Goal: Transaction & Acquisition: Book appointment/travel/reservation

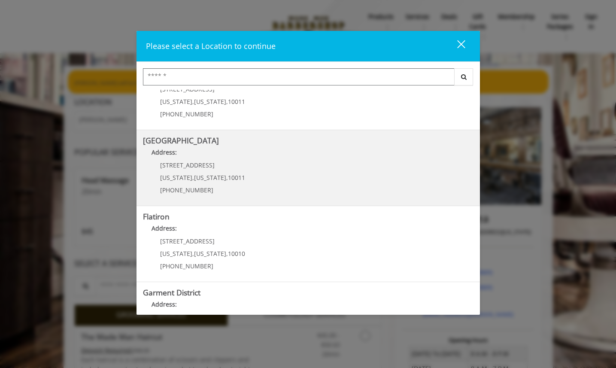
scroll to position [112, 0]
click at [266, 163] on Street "Chelsea 15th Street Address: 267 W 15th St New York , New York , 10011 (646) 85…" at bounding box center [308, 166] width 331 height 63
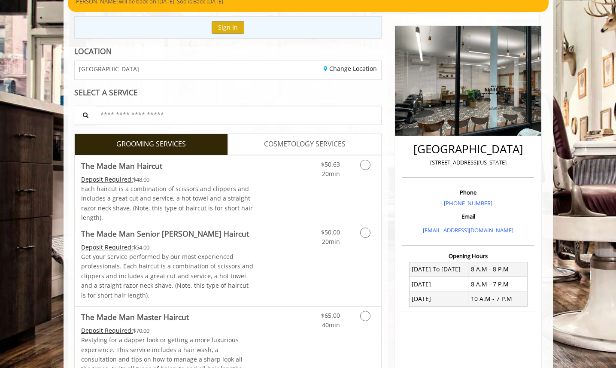
scroll to position [82, 0]
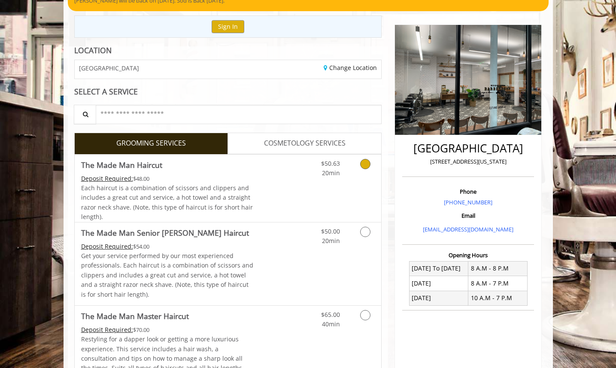
click at [256, 188] on link "Discounted Price" at bounding box center [278, 188] width 51 height 67
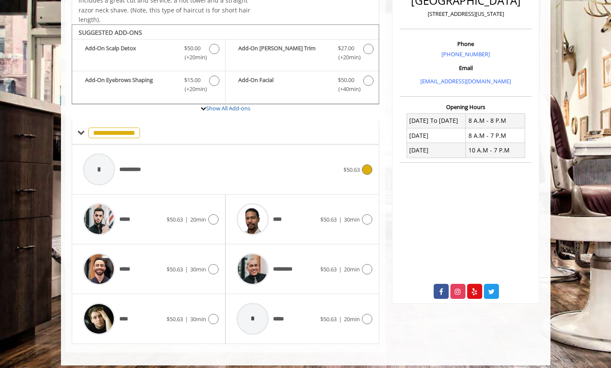
scroll to position [236, 0]
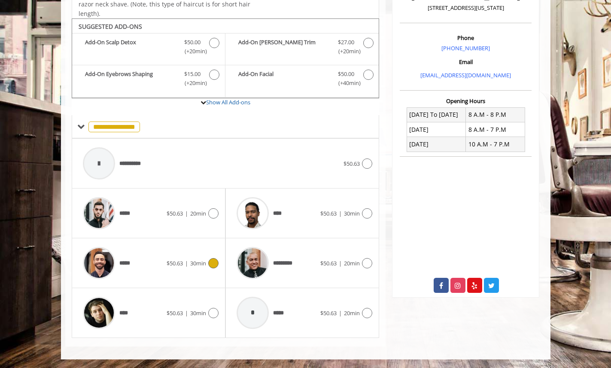
click at [173, 265] on span "$50.63" at bounding box center [175, 263] width 16 height 8
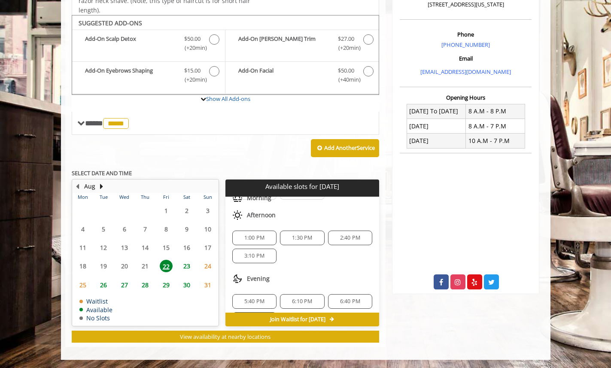
scroll to position [0, 0]
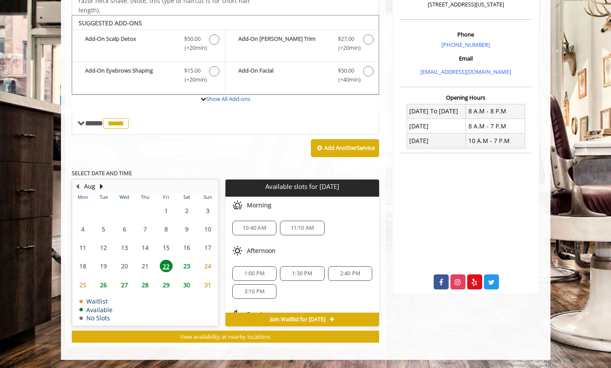
click at [247, 230] on span "10:40 AM" at bounding box center [255, 228] width 24 height 7
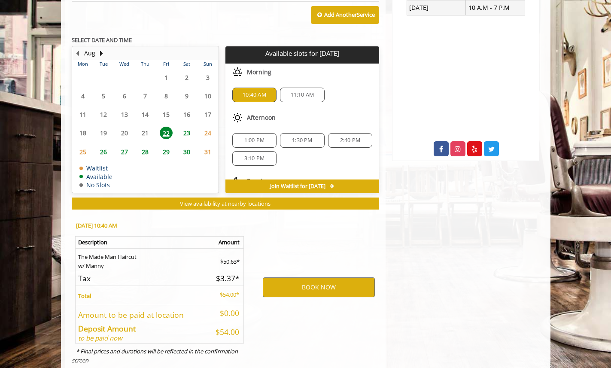
scroll to position [395, 0]
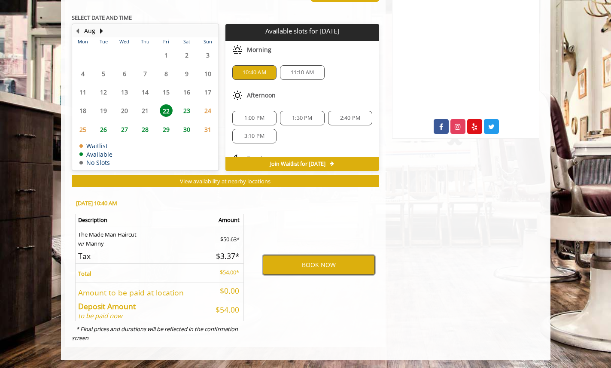
click at [303, 259] on button "BOOK NOW" at bounding box center [319, 265] width 112 height 20
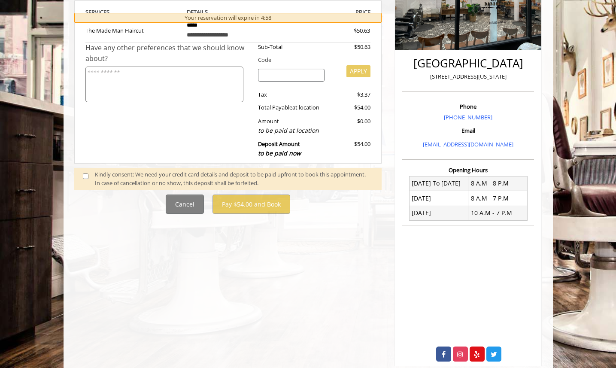
scroll to position [169, 0]
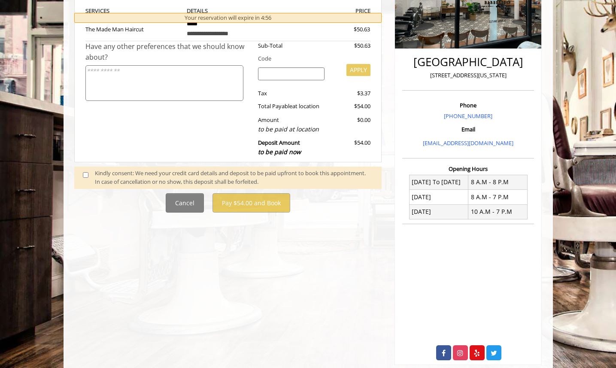
click at [198, 176] on div "Kindly consent: We need your credit card details and deposit to be paid upfront…" at bounding box center [234, 178] width 278 height 18
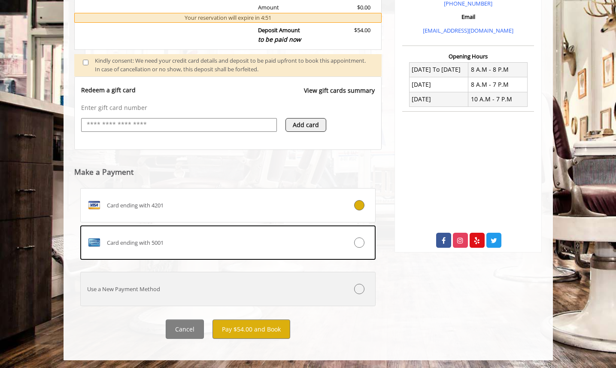
scroll to position [282, 0]
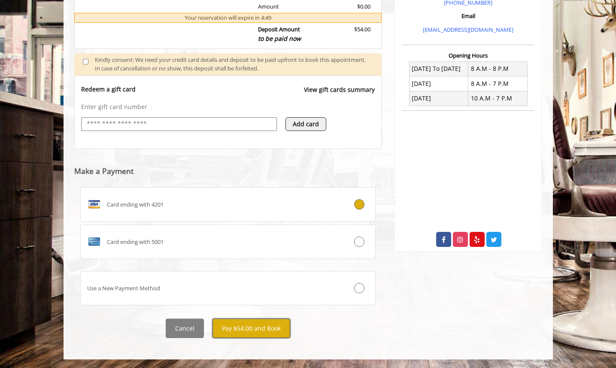
click at [255, 328] on button "Pay $54.00 and Book" at bounding box center [252, 328] width 78 height 19
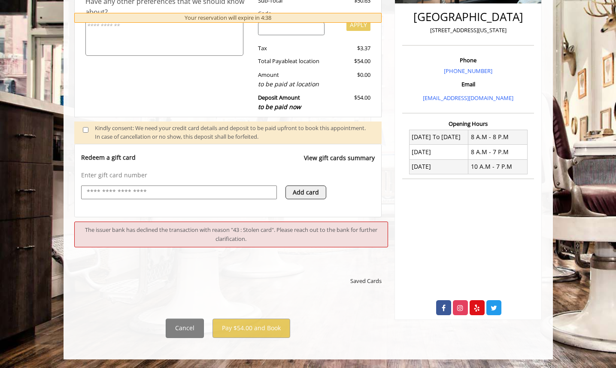
scroll to position [222, 0]
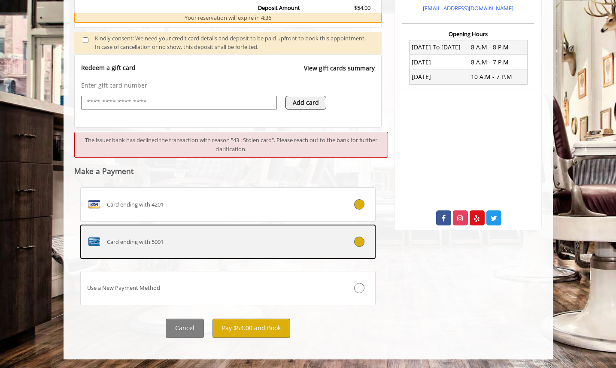
click at [315, 241] on div "Card ending with 5001" at bounding box center [204, 242] width 246 height 14
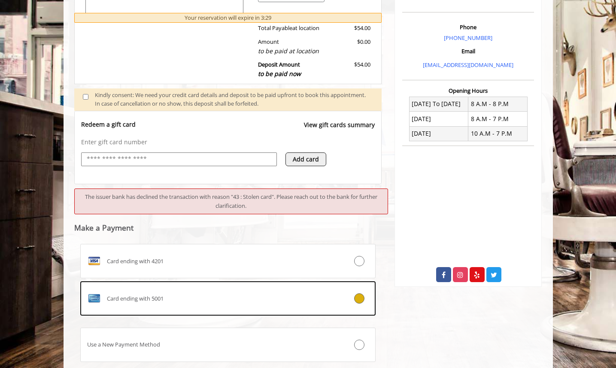
scroll to position [304, 0]
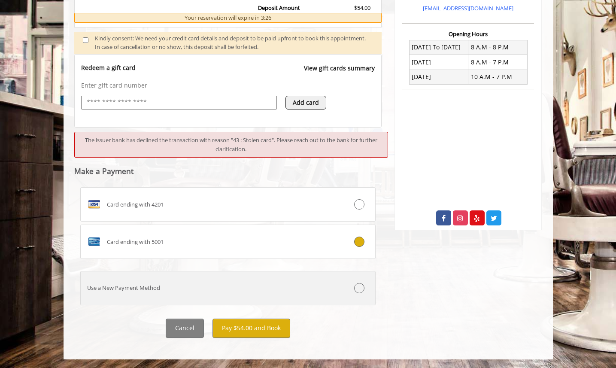
click at [193, 277] on label "Use a New Payment Method" at bounding box center [228, 288] width 296 height 34
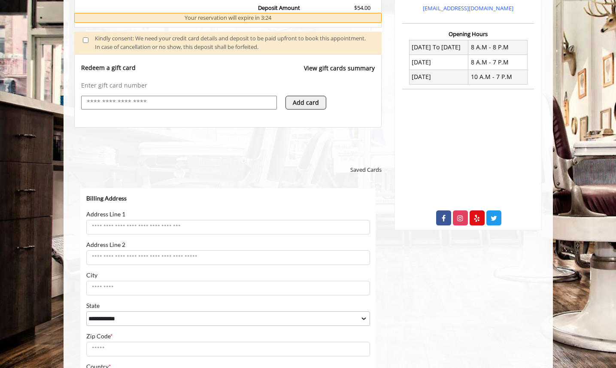
scroll to position [429, 0]
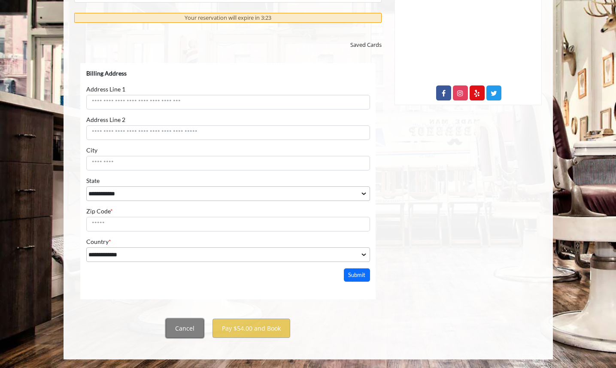
click at [199, 325] on button "Cancel" at bounding box center [185, 328] width 38 height 19
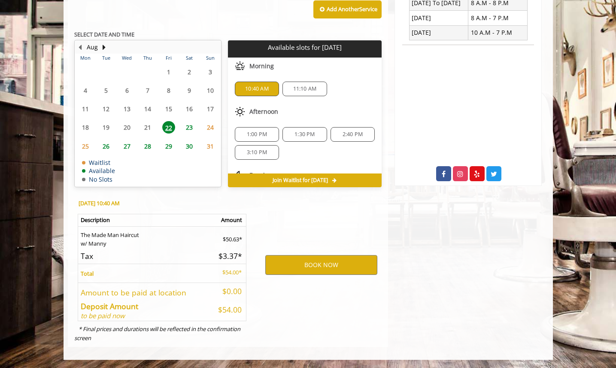
scroll to position [345, 0]
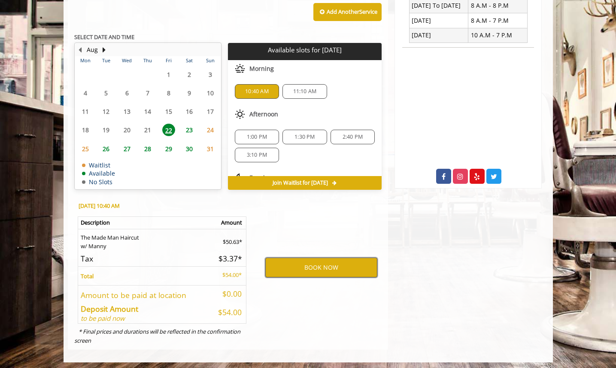
click at [301, 265] on button "BOOK NOW" at bounding box center [321, 268] width 112 height 20
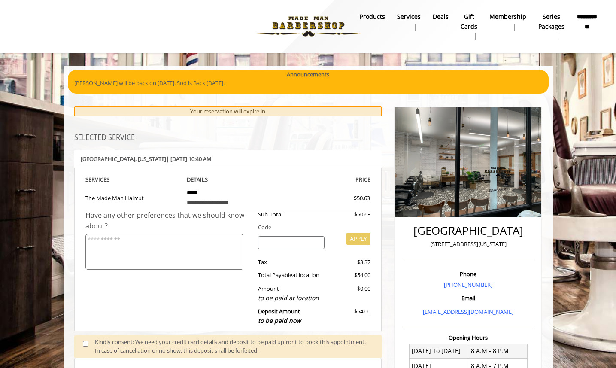
scroll to position [0, 0]
select select "***"
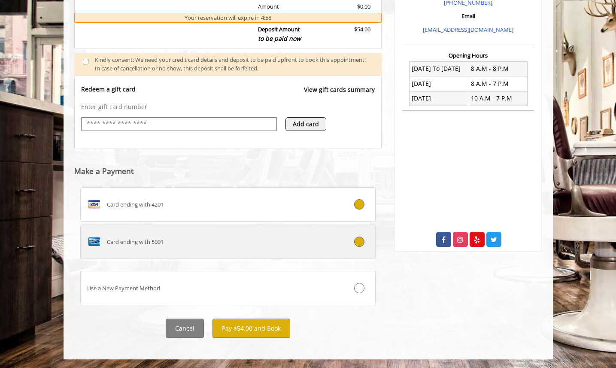
click at [281, 241] on div "Card ending with 5001" at bounding box center [204, 242] width 246 height 14
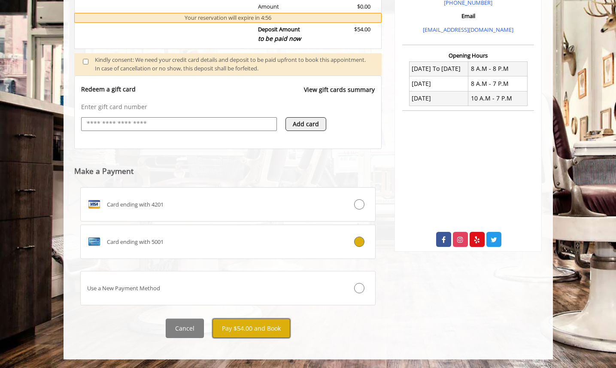
click at [243, 331] on button "Pay $54.00 and Book" at bounding box center [252, 328] width 78 height 19
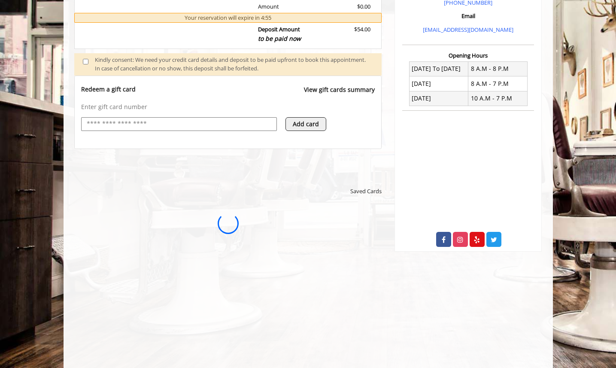
scroll to position [0, 0]
